Goal: Book appointment/travel/reservation

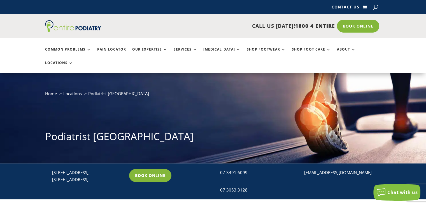
click at [361, 26] on link "Book Online" at bounding box center [358, 26] width 42 height 13
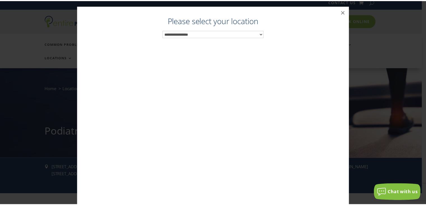
scroll to position [6, 0]
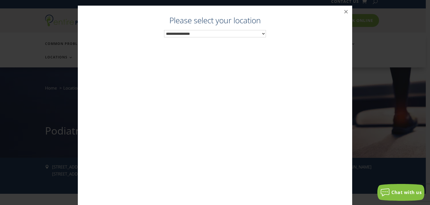
click at [261, 33] on select "**********" at bounding box center [215, 33] width 102 height 7
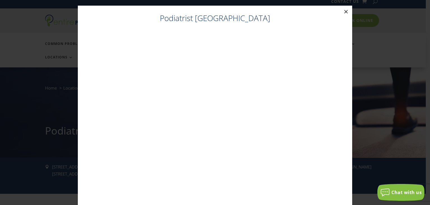
click at [344, 12] on button "×" at bounding box center [346, 12] width 12 height 12
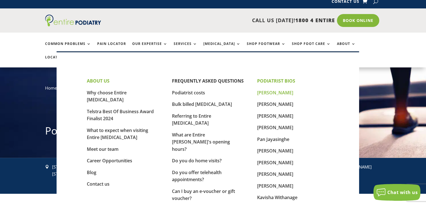
click at [266, 92] on link "[PERSON_NAME]" at bounding box center [275, 92] width 36 height 6
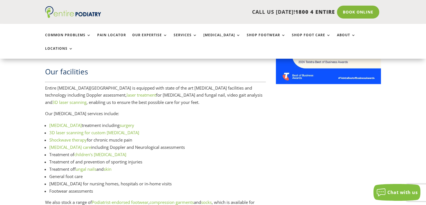
scroll to position [736, 0]
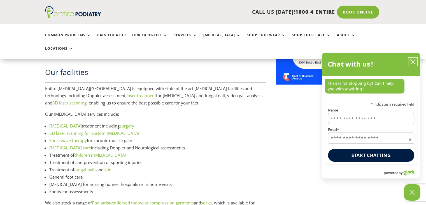
click at [412, 61] on icon "close chatbox" at bounding box center [413, 62] width 6 height 6
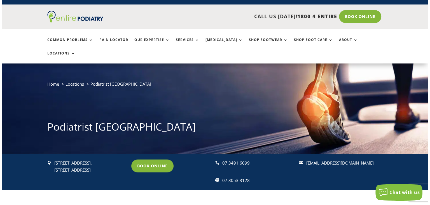
scroll to position [0, 0]
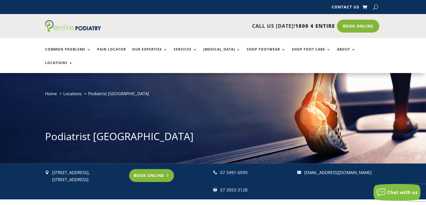
click at [148, 169] on link "Book Online" at bounding box center [151, 175] width 45 height 13
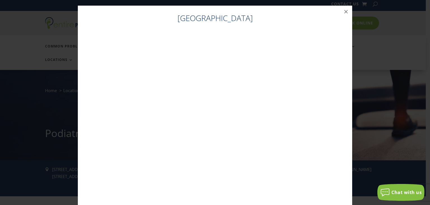
scroll to position [6, 0]
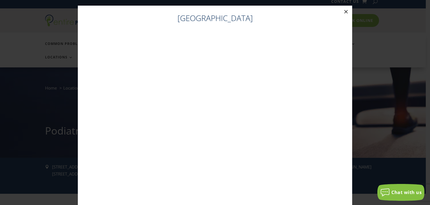
click at [344, 11] on button "×" at bounding box center [346, 12] width 12 height 12
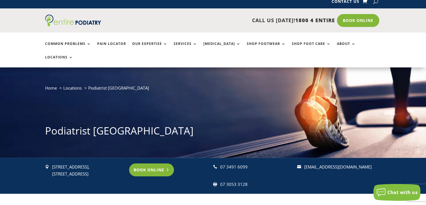
click at [151, 163] on link "Book Online" at bounding box center [151, 169] width 45 height 13
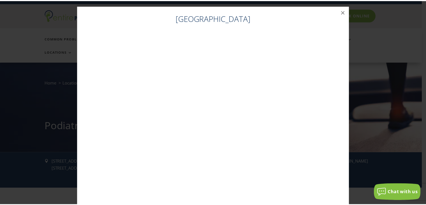
scroll to position [11, 0]
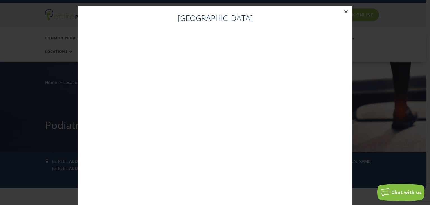
click at [344, 10] on button "×" at bounding box center [346, 12] width 12 height 12
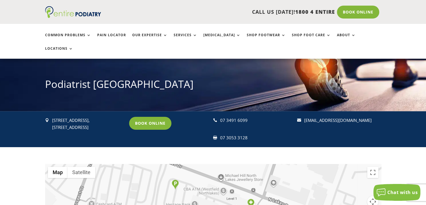
scroll to position [17, 0]
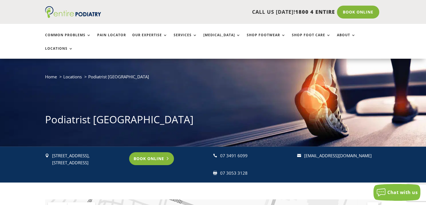
click at [148, 152] on link "Book Online" at bounding box center [151, 158] width 45 height 13
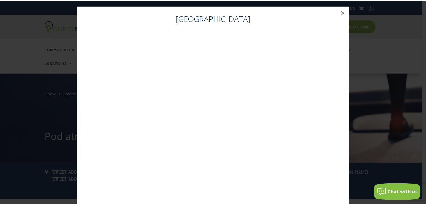
scroll to position [11, 0]
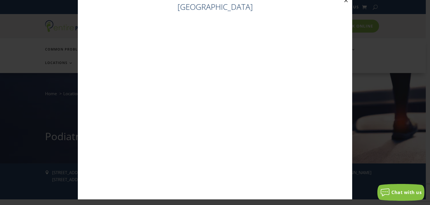
click at [344, 1] on button "×" at bounding box center [346, 0] width 12 height 12
